Goal: Check status: Check status

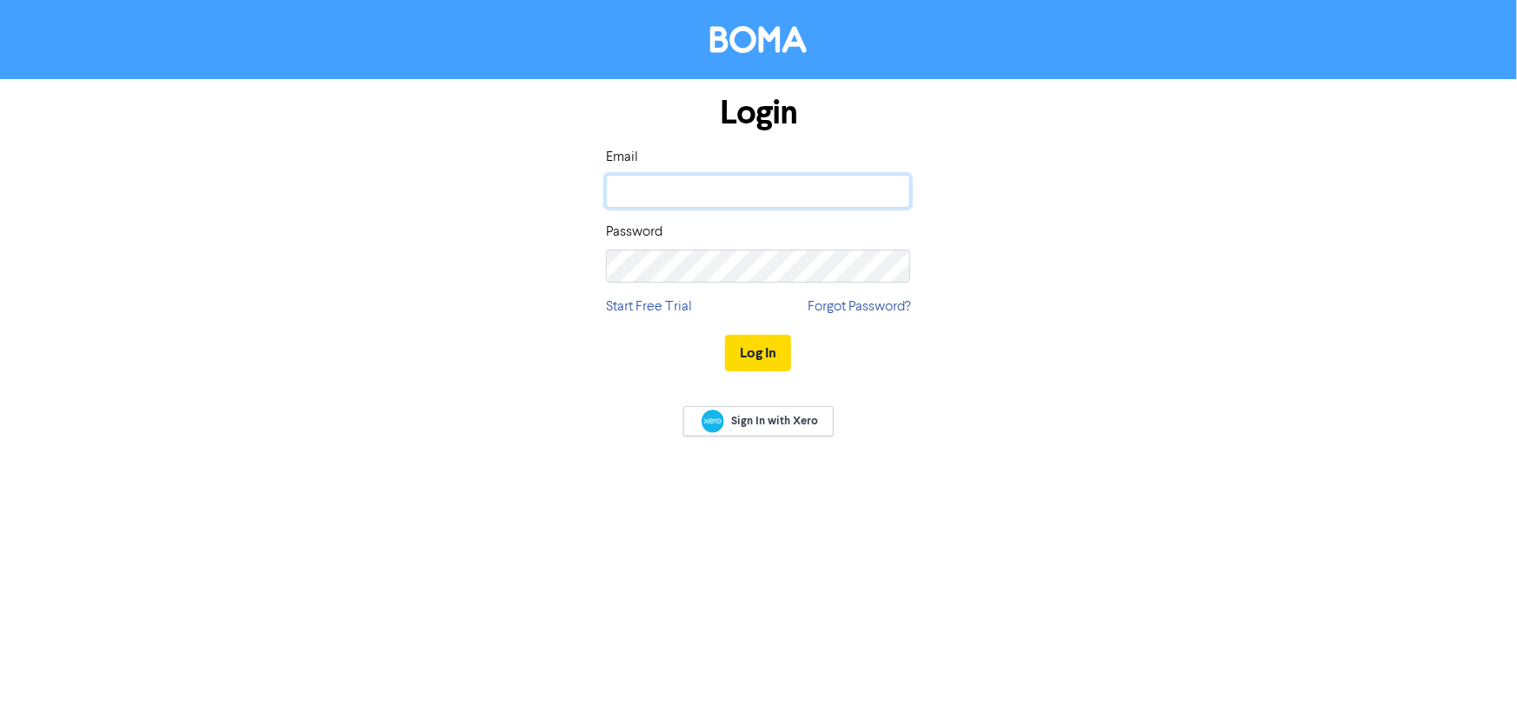
type input "[PERSON_NAME][EMAIL_ADDRESS][PERSON_NAME][DOMAIN_NAME]"
click at [751, 348] on button "Log In" at bounding box center [758, 353] width 66 height 37
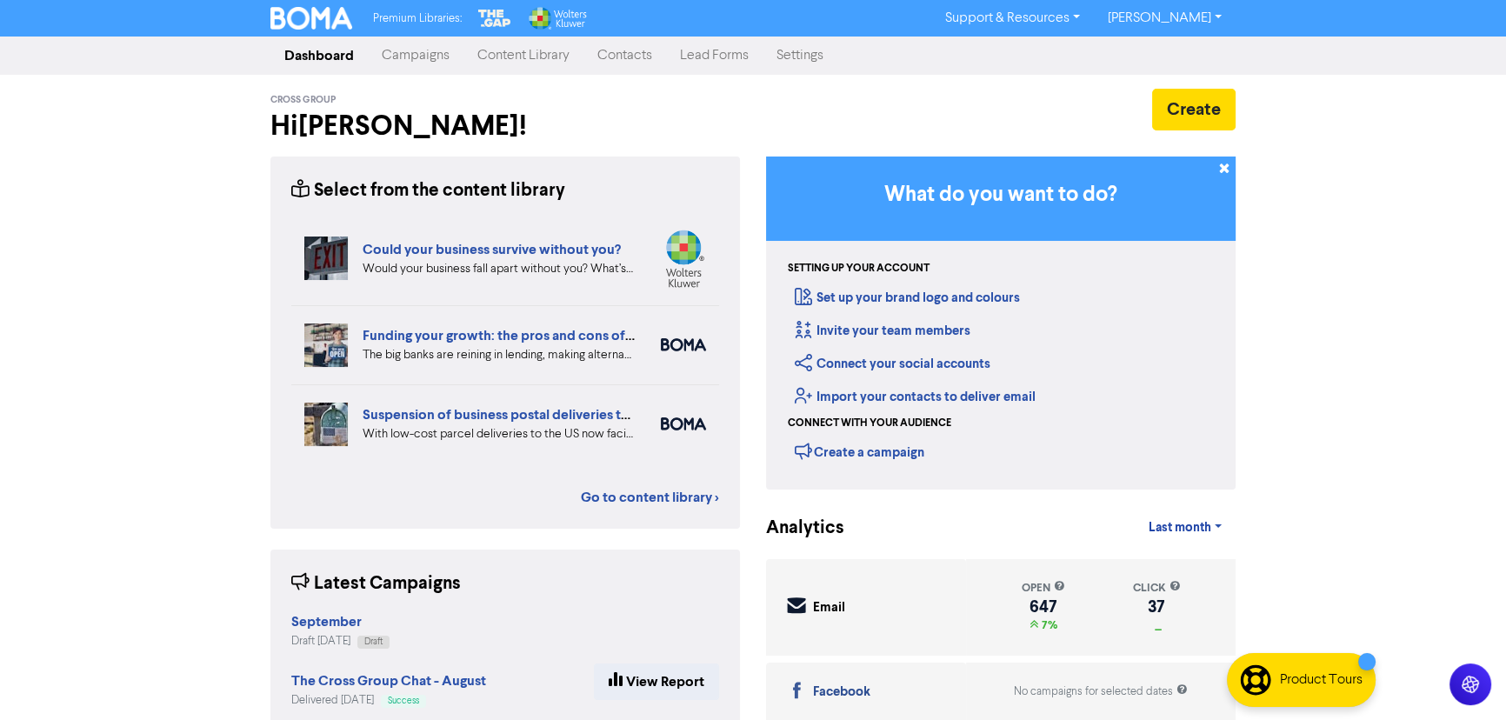
click at [438, 65] on link "Campaigns" at bounding box center [416, 55] width 96 height 35
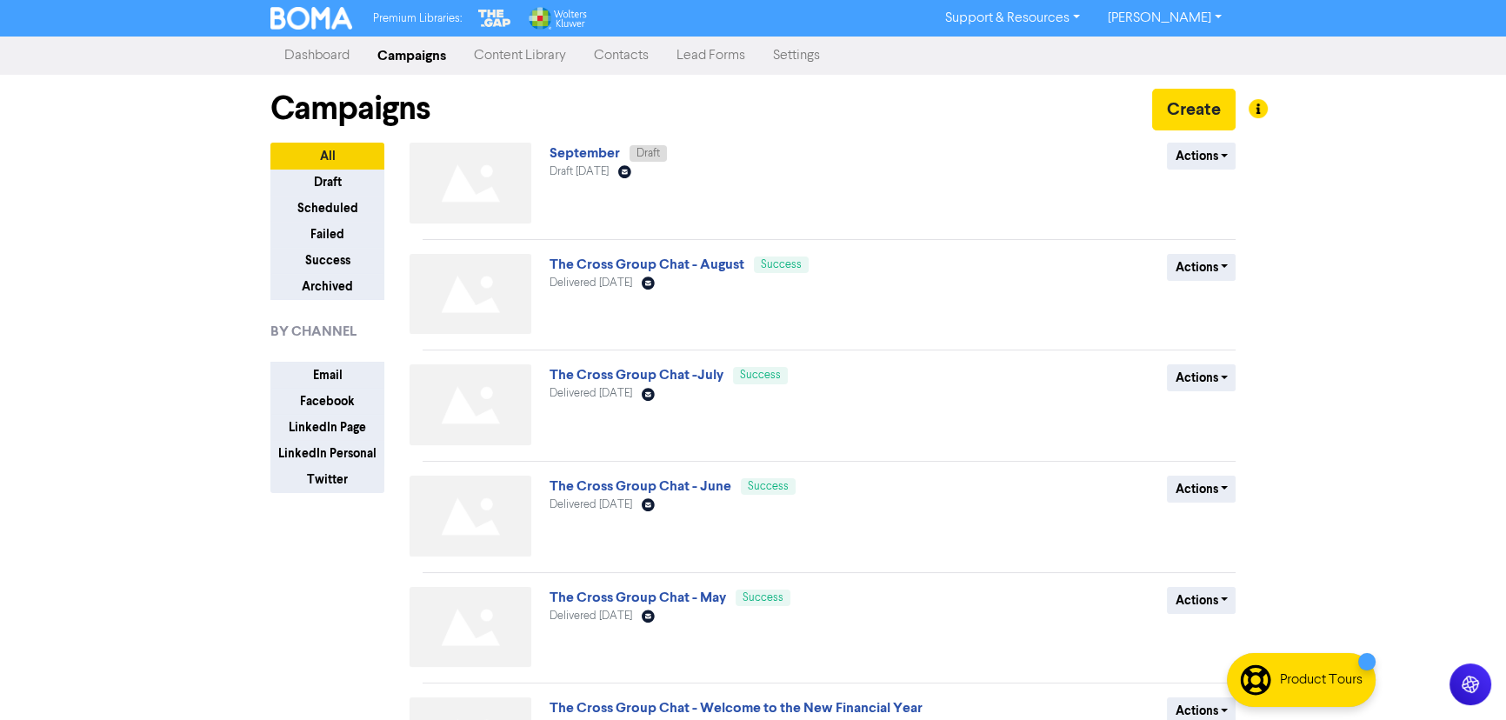
click at [664, 371] on link "The Cross Group Chat -July" at bounding box center [636, 374] width 174 height 17
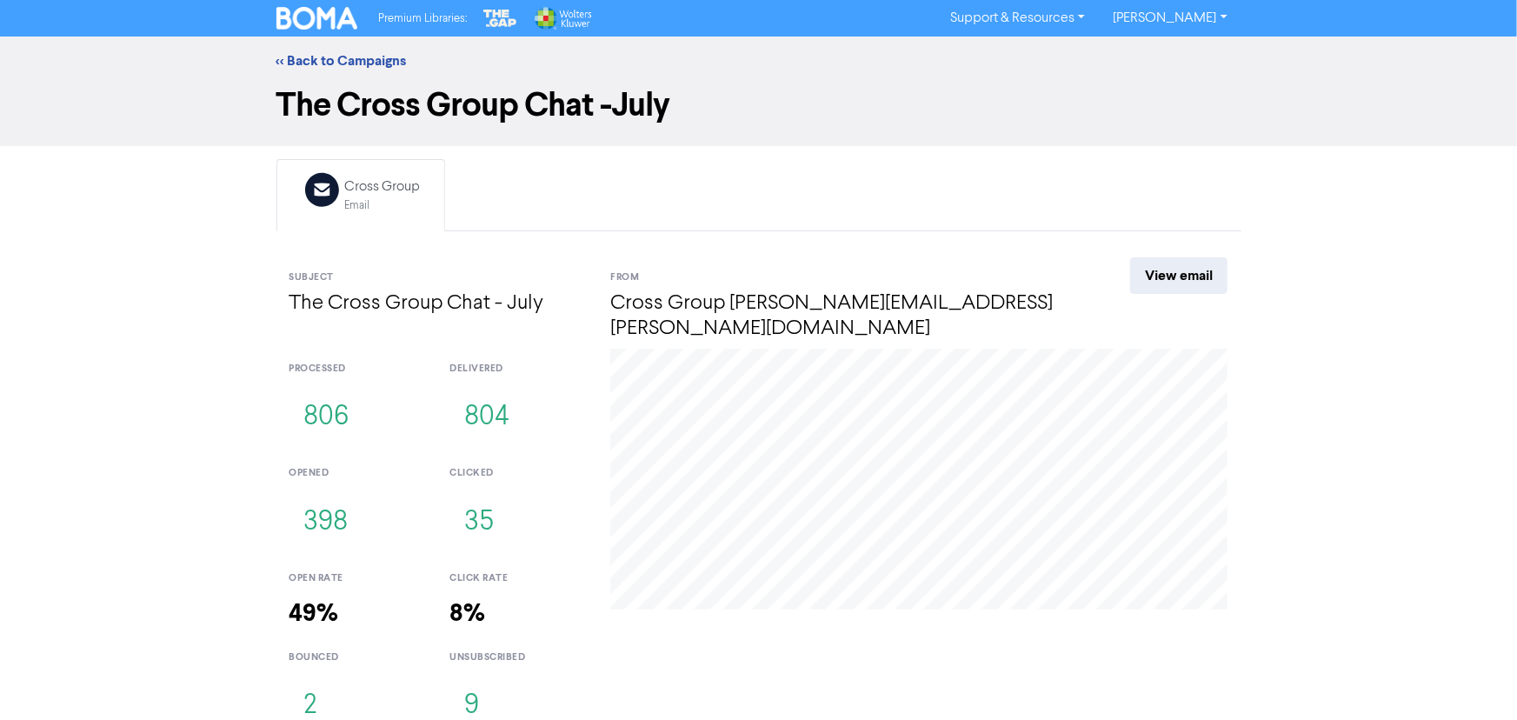
click at [375, 52] on link "<< Back to Campaigns" at bounding box center [341, 60] width 130 height 17
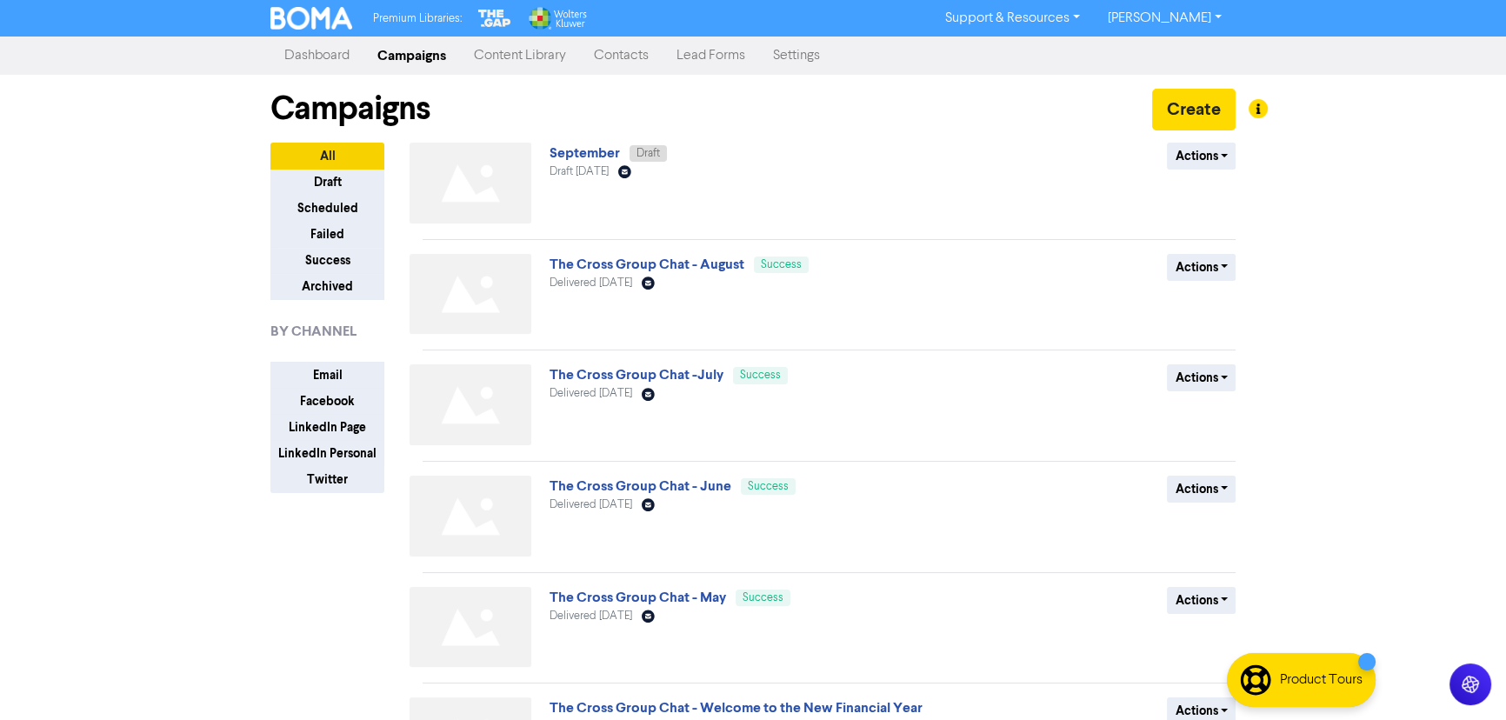
click at [669, 257] on link "The Cross Group Chat - August" at bounding box center [646, 264] width 195 height 17
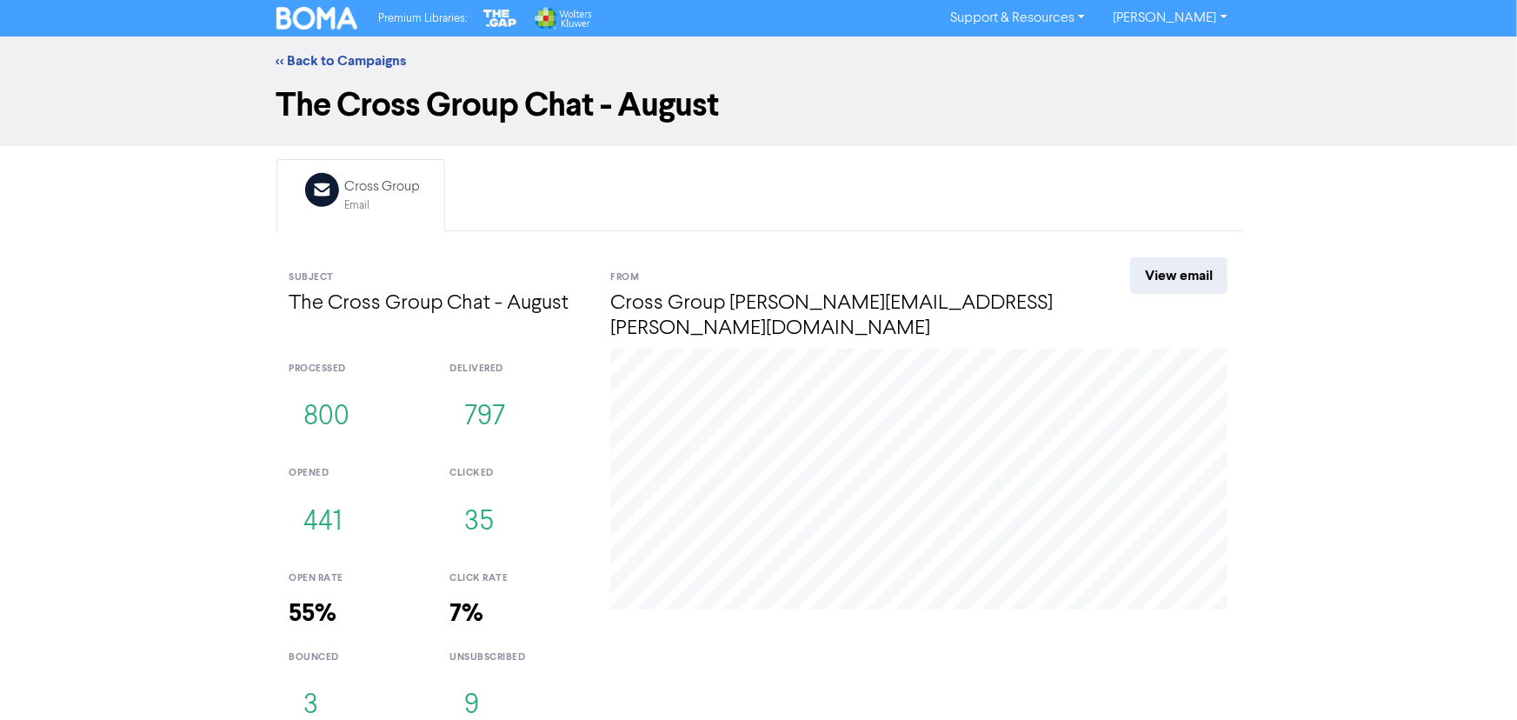
click at [365, 64] on link "<< Back to Campaigns" at bounding box center [341, 60] width 130 height 17
